Goal: Transaction & Acquisition: Book appointment/travel/reservation

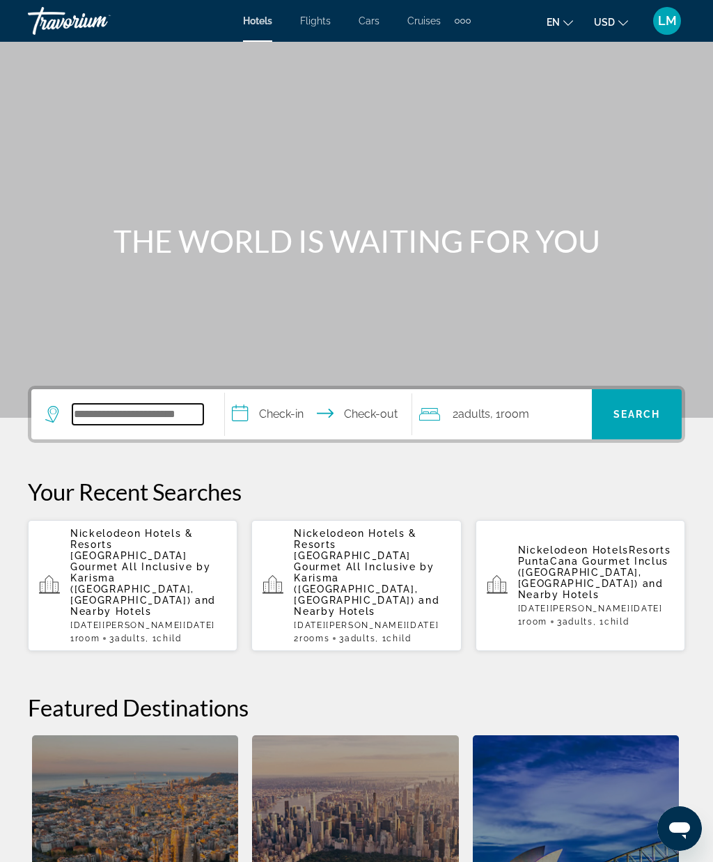
click at [160, 404] on input "Search hotel destination" at bounding box center [137, 414] width 131 height 21
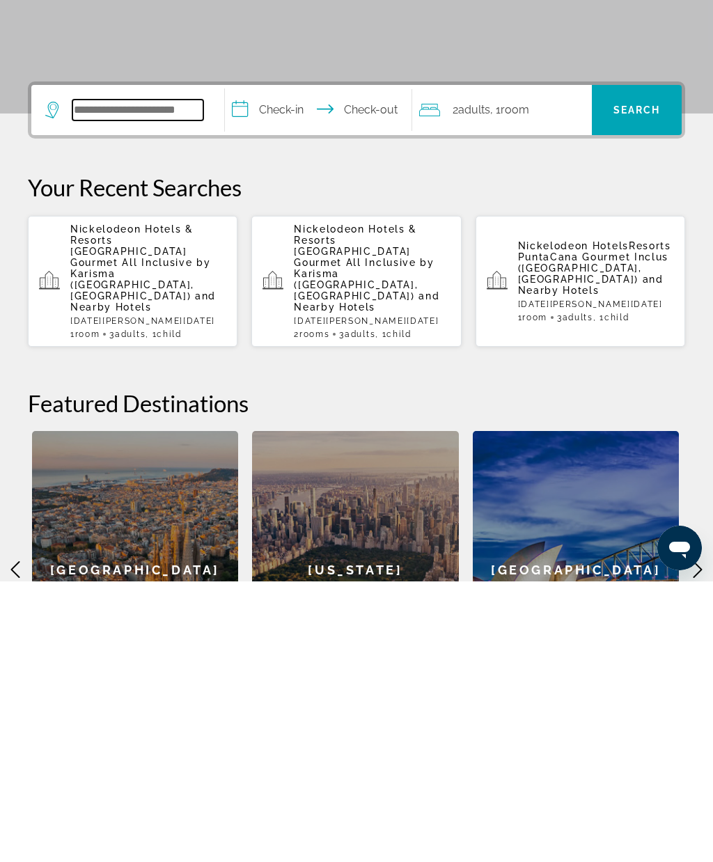
scroll to position [41, 0]
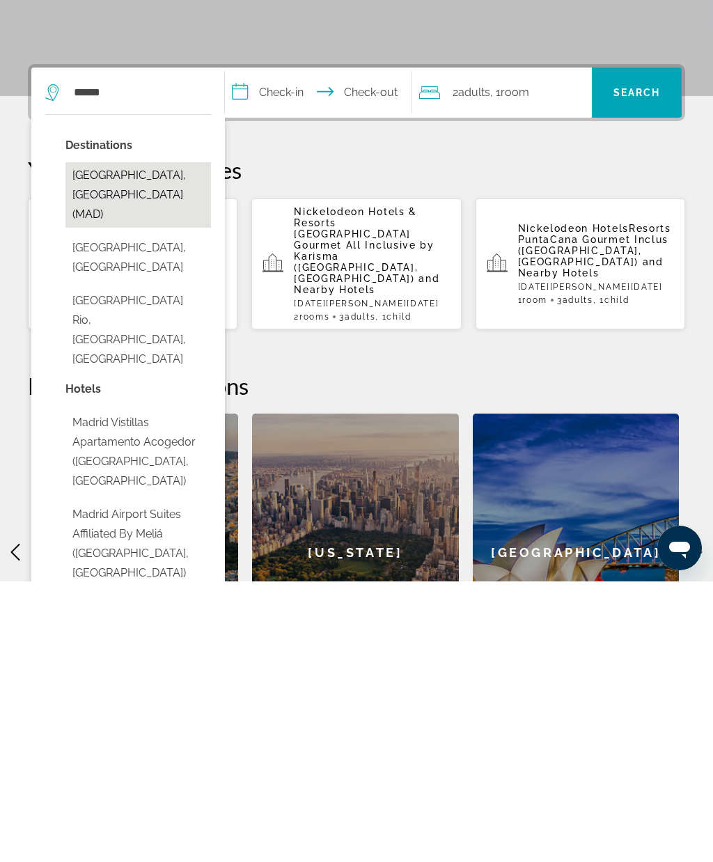
click at [132, 443] on button "[GEOGRAPHIC_DATA], [GEOGRAPHIC_DATA] (MAD)" at bounding box center [138, 475] width 146 height 65
type input "**********"
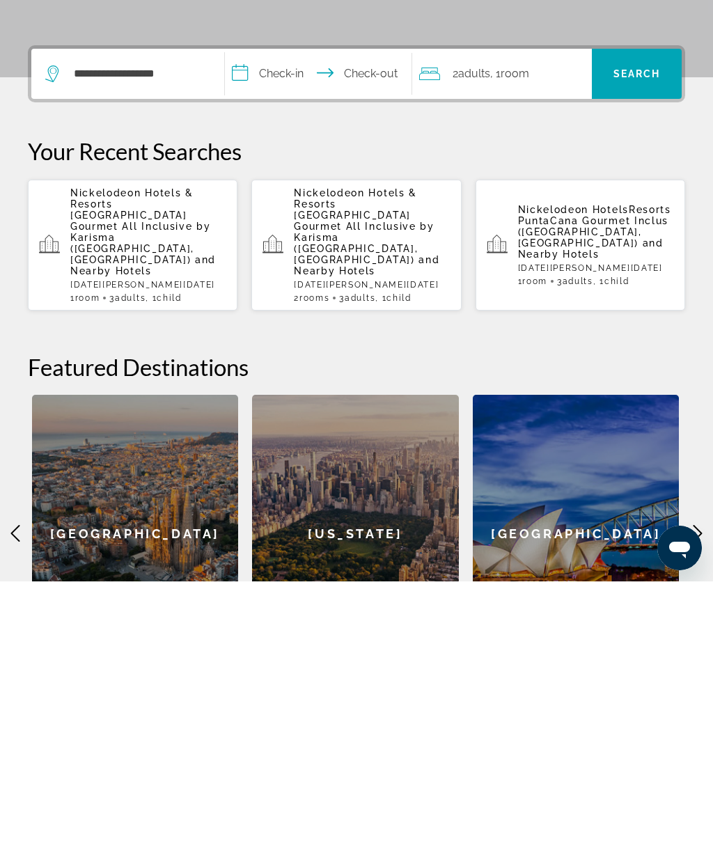
click at [293, 329] on input "**********" at bounding box center [321, 356] width 192 height 54
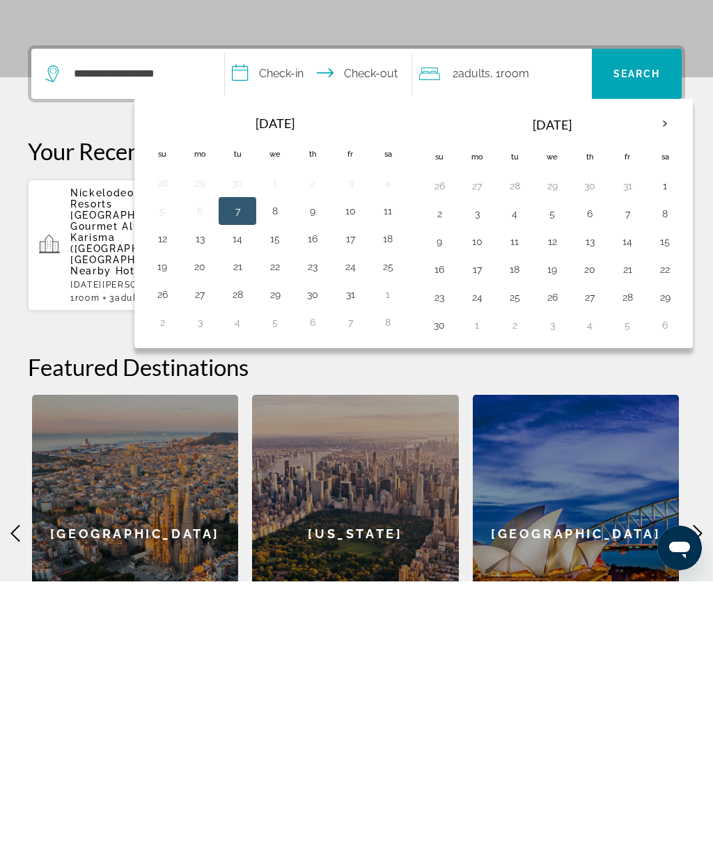
scroll to position [322, 0]
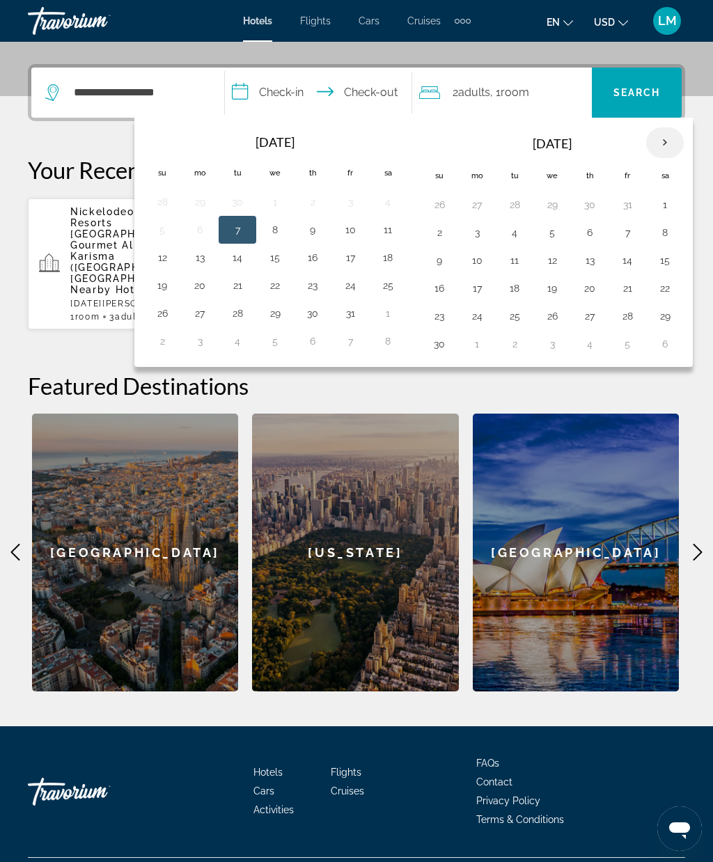
click at [658, 148] on th "Next month" at bounding box center [665, 142] width 38 height 31
click at [482, 293] on button "22" at bounding box center [477, 289] width 22 height 20
click at [445, 320] on button "28" at bounding box center [439, 316] width 22 height 20
type input "**********"
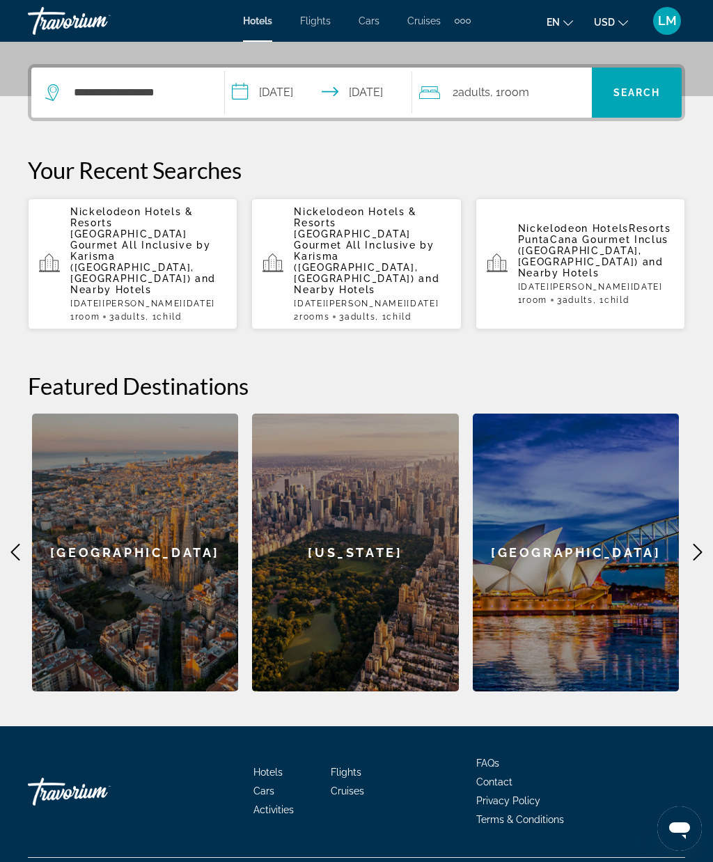
click at [508, 93] on span ", 1 Room rooms" at bounding box center [509, 93] width 39 height 20
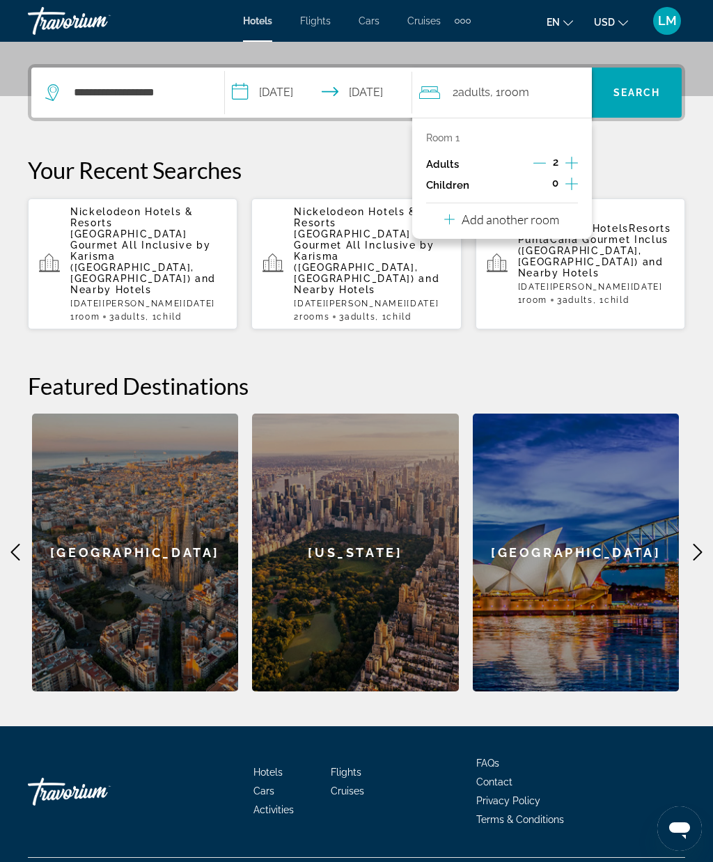
click at [573, 182] on icon "Increment children" at bounding box center [572, 184] width 13 height 13
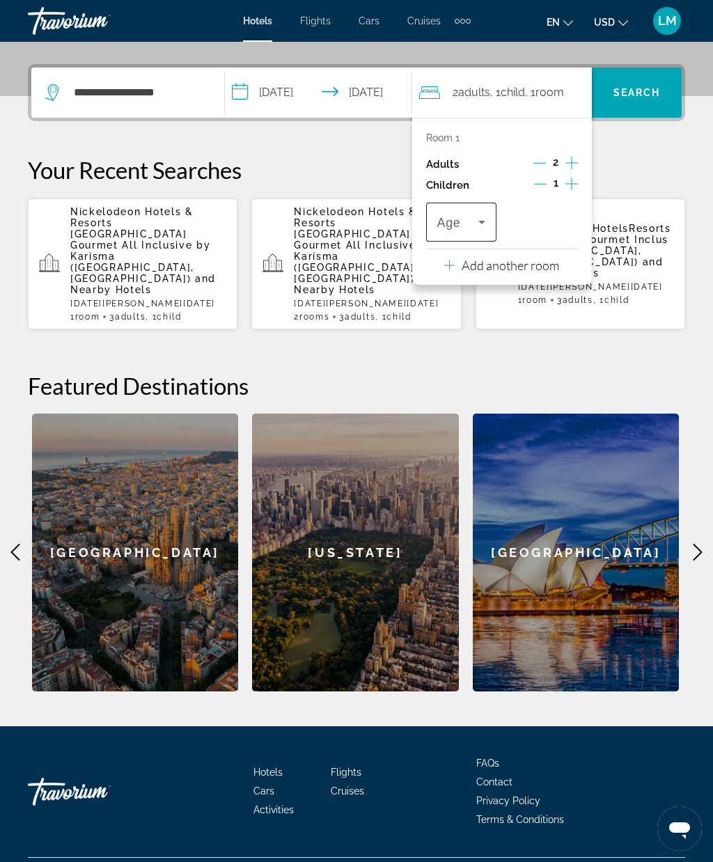
click at [479, 224] on icon "Travelers: 2 adults, 1 child" at bounding box center [482, 222] width 17 height 17
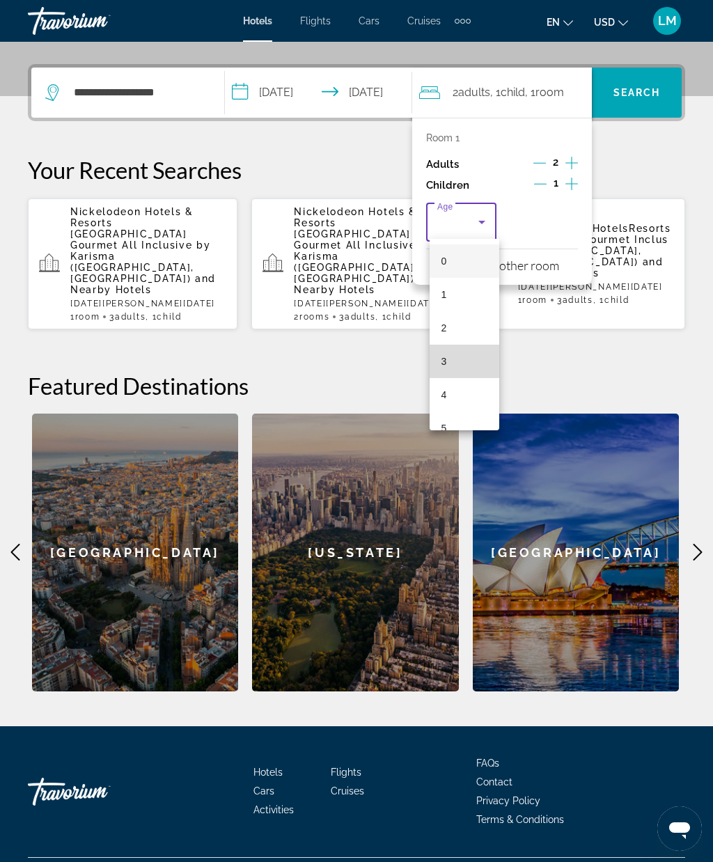
click at [453, 365] on mat-option "3" at bounding box center [465, 361] width 70 height 33
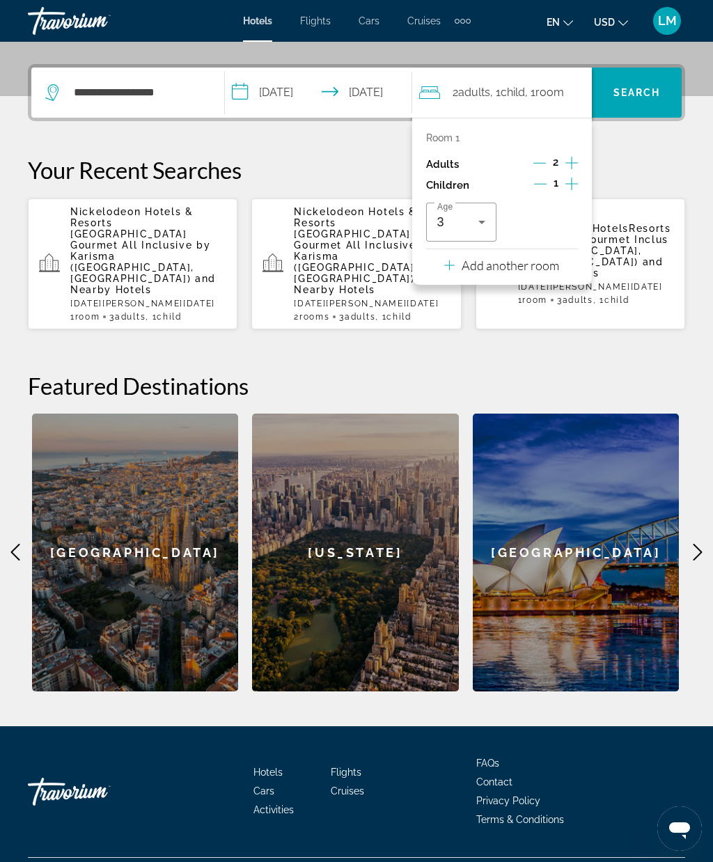
click at [578, 372] on h2 "Featured Destinations" at bounding box center [357, 386] width 658 height 28
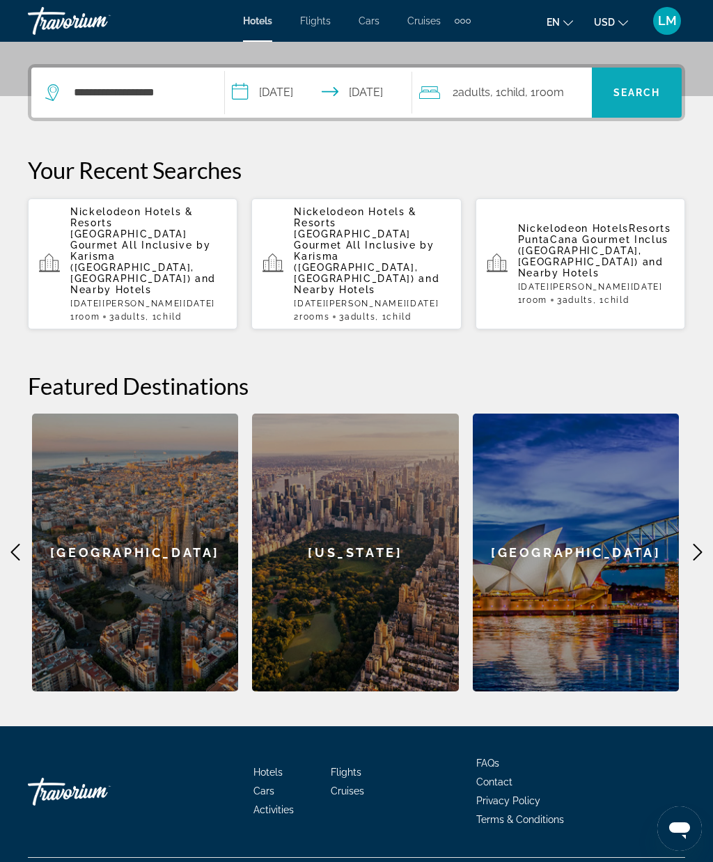
click at [633, 100] on span "Search" at bounding box center [637, 92] width 90 height 33
